Goal: Information Seeking & Learning: Learn about a topic

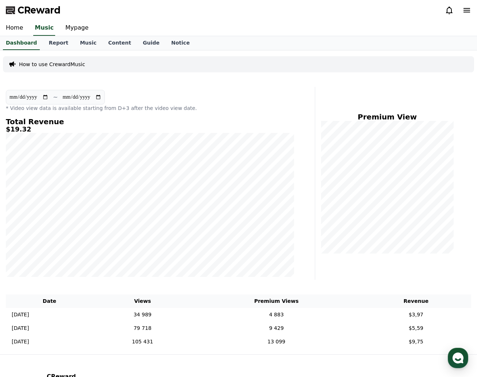
click at [254, 33] on div "Home Music Mypage" at bounding box center [238, 27] width 477 height 15
click at [51, 44] on link "Report" at bounding box center [58, 43] width 31 height 14
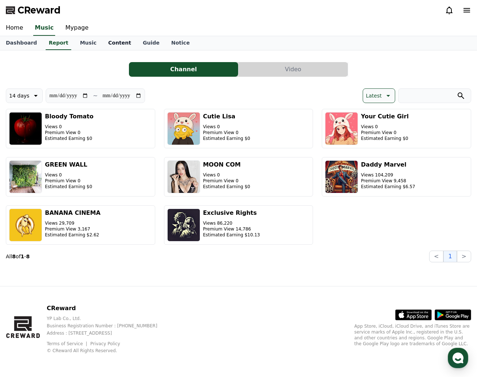
click at [111, 45] on link "Content" at bounding box center [119, 43] width 35 height 14
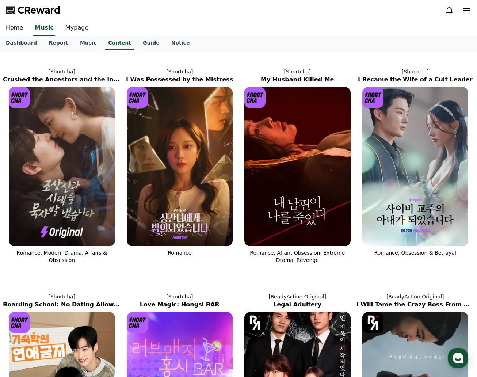
click at [73, 29] on link "Mypage" at bounding box center [76, 27] width 35 height 15
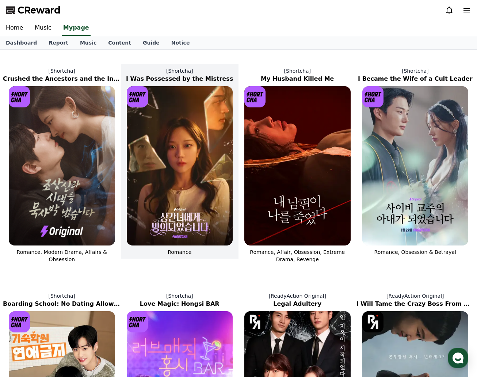
select select "**********"
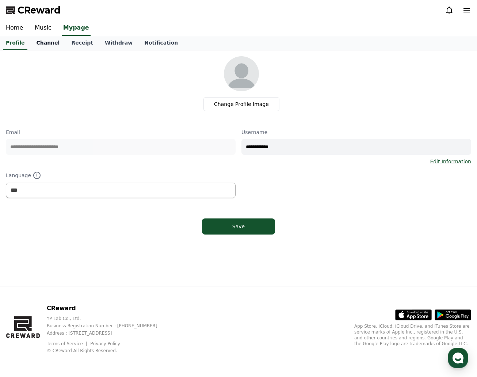
click at [54, 45] on link "Channel" at bounding box center [47, 43] width 35 height 14
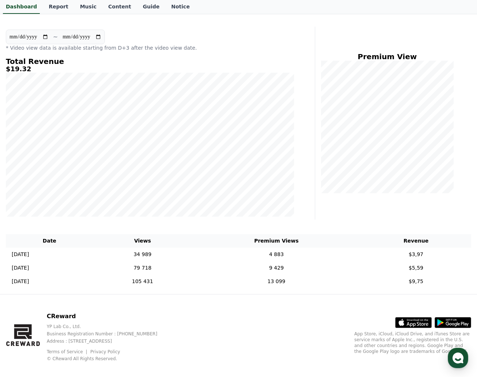
scroll to position [68, 0]
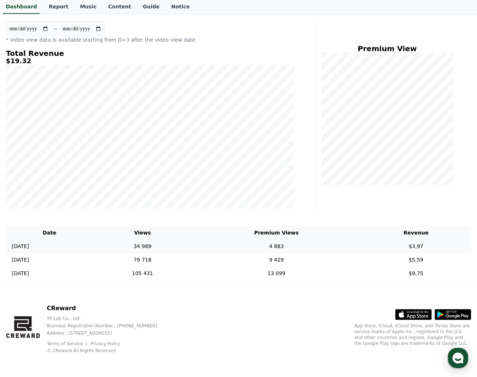
click at [39, 247] on td "2025-09-14 09/14" at bounding box center [49, 246] width 87 height 14
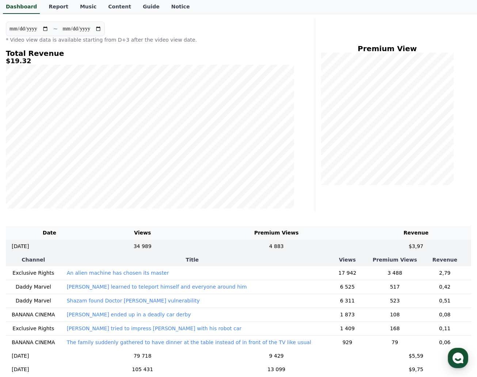
click at [101, 272] on p "An alien machine has chosen its master" at bounding box center [118, 272] width 102 height 7
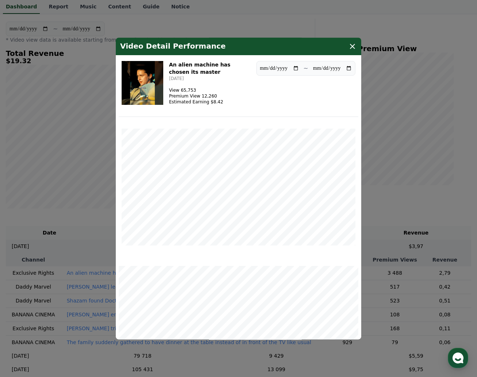
click at [184, 66] on h3 "An alien machine has chosen its master" at bounding box center [209, 68] width 81 height 15
click at [156, 81] on img "modal" at bounding box center [143, 83] width 42 height 44
click at [352, 43] on icon "modal" at bounding box center [352, 46] width 9 height 9
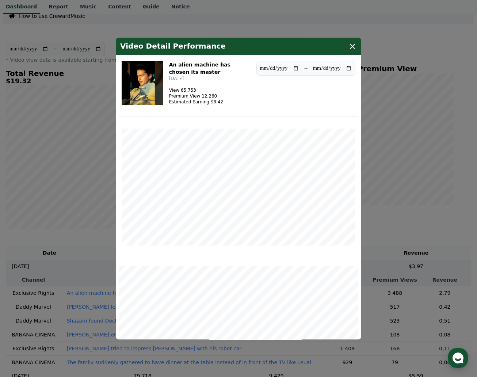
scroll to position [0, 0]
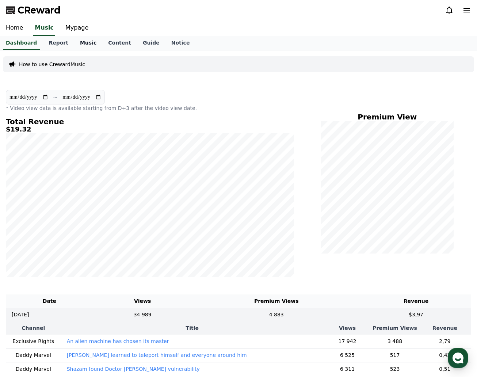
click at [78, 41] on link "Music" at bounding box center [88, 43] width 28 height 14
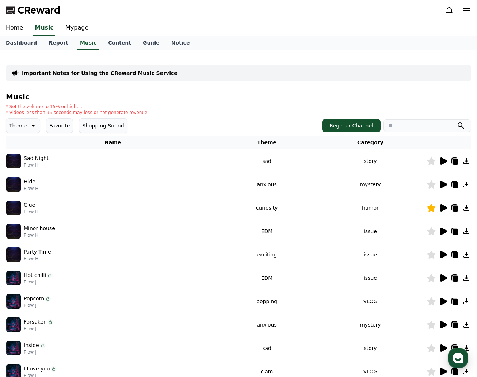
click at [35, 159] on p "Sad Night" at bounding box center [36, 158] width 25 height 8
click at [19, 161] on img at bounding box center [13, 161] width 15 height 15
click at [443, 162] on icon at bounding box center [443, 160] width 7 height 7
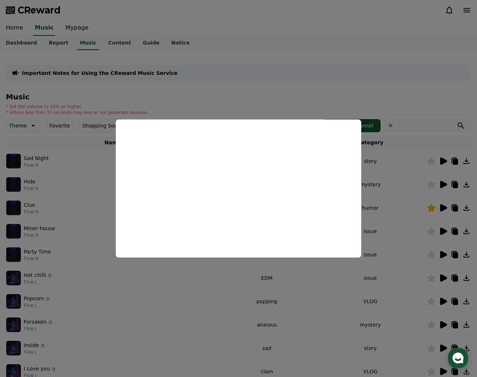
click at [387, 124] on button "close modal" at bounding box center [238, 188] width 477 height 377
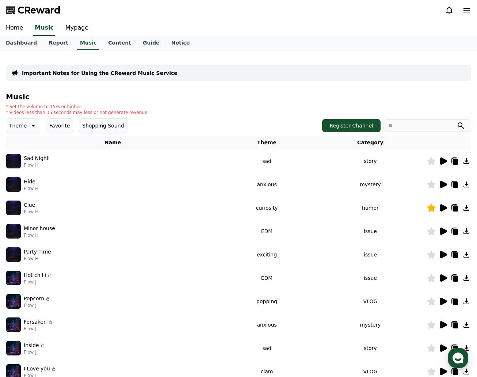
click at [445, 207] on icon at bounding box center [443, 207] width 7 height 7
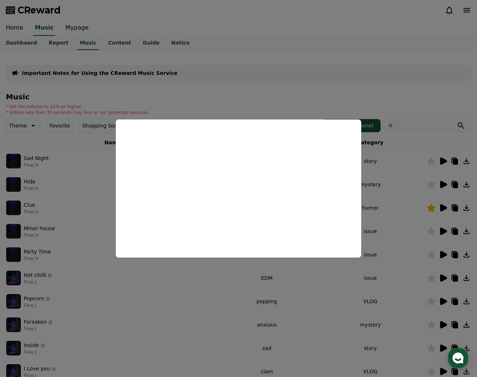
click at [324, 62] on button "close modal" at bounding box center [238, 188] width 477 height 377
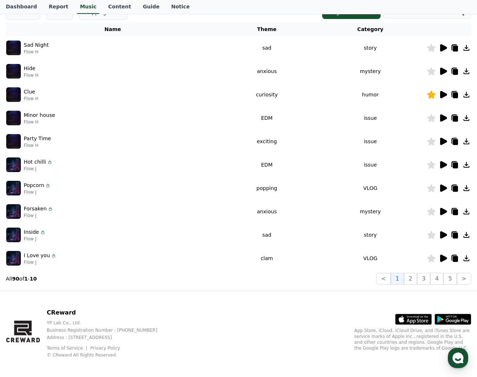
scroll to position [118, 0]
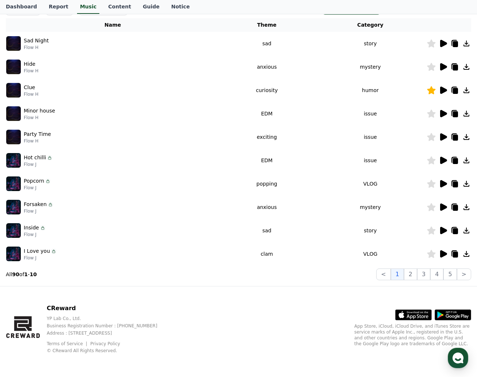
click at [445, 215] on td at bounding box center [448, 206] width 45 height 23
click at [444, 209] on icon at bounding box center [443, 206] width 7 height 7
